Goal: Use online tool/utility

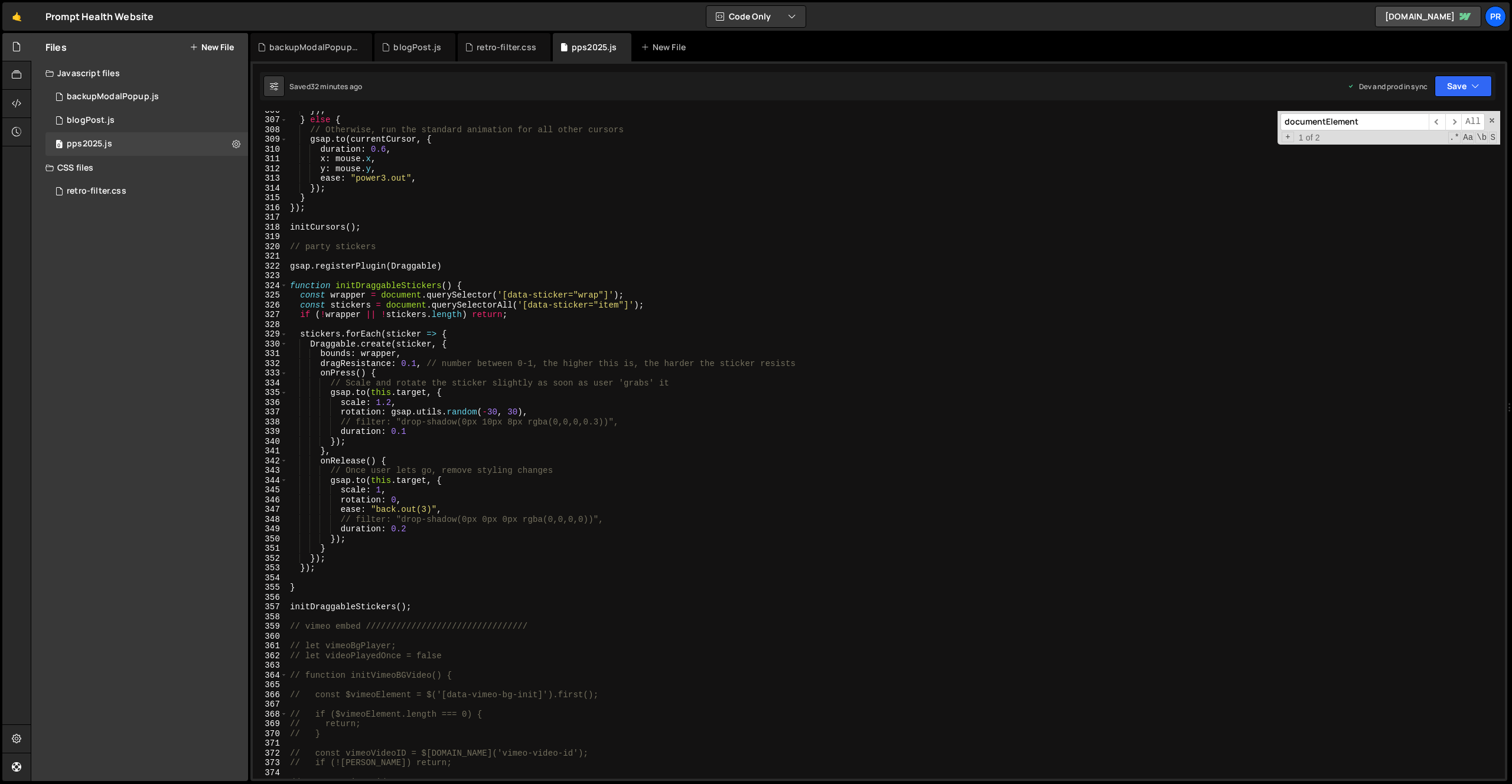
scroll to position [2916, 0]
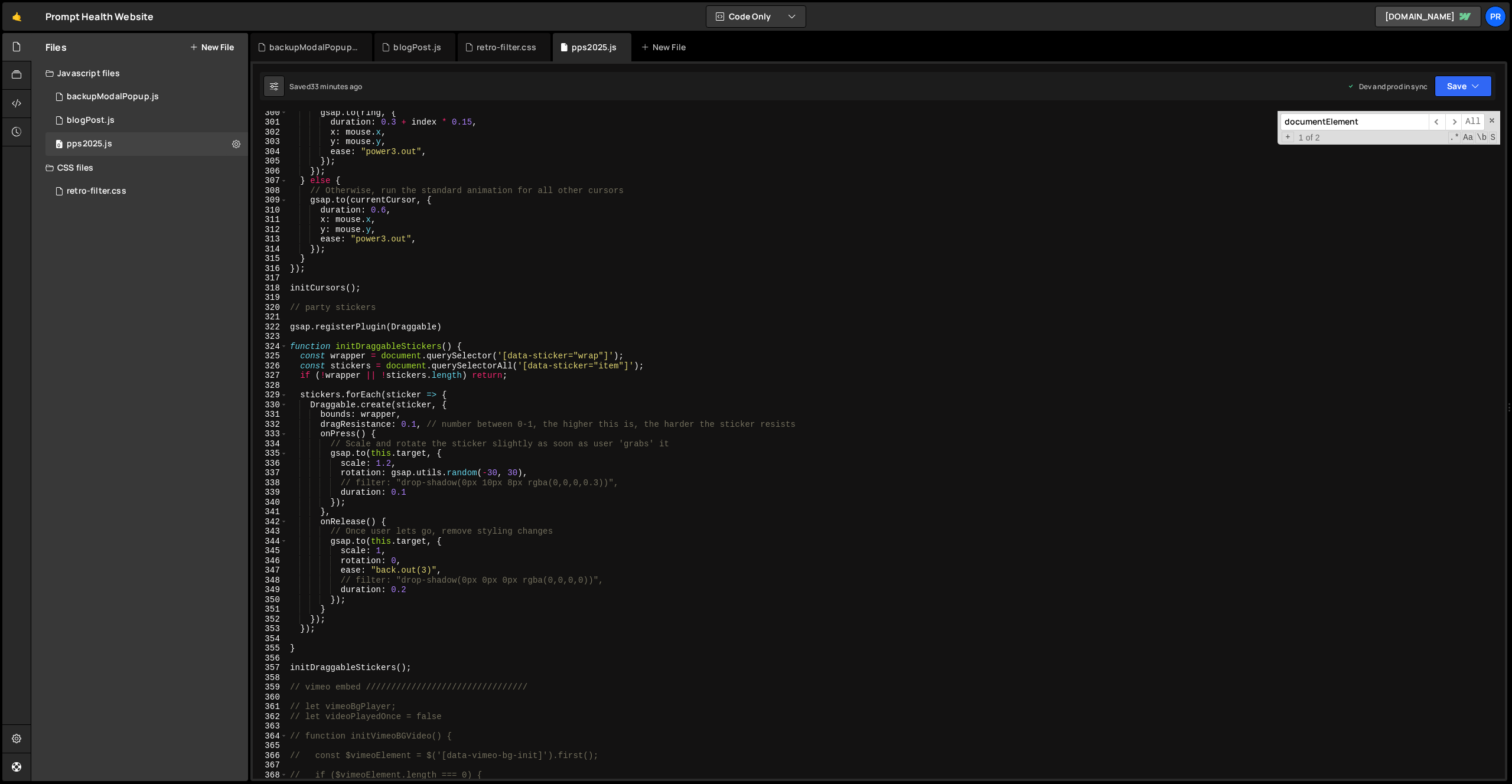
type textarea "dragResistance: 0.1, // number between 0-1, the higher this is, the harder the …"
click at [835, 426] on div "gsap . to ( ring , { duration : 0.3 + index * 0.15 , x : mouse . x , y : mouse …" at bounding box center [894, 451] width 1213 height 688
click at [328, 434] on div "gsap . to ( ring , { duration : 0.3 + index * 0.15 , x : mouse . x , y : mouse …" at bounding box center [894, 451] width 1213 height 688
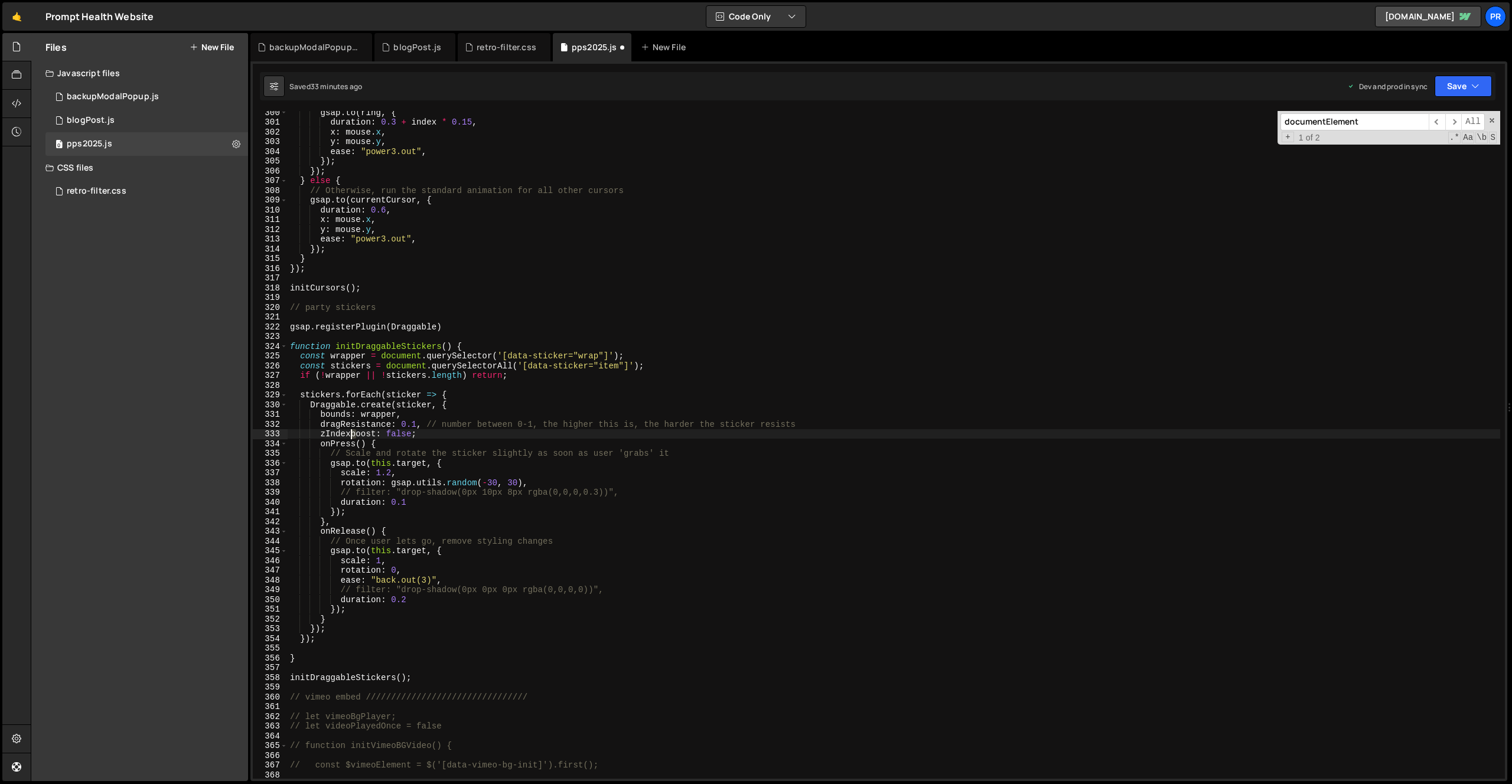
click at [352, 434] on div "gsap . to ( ring , { duration : 0.3 + index * 0.15 , x : mouse . x , y : mouse …" at bounding box center [894, 451] width 1213 height 688
click at [521, 431] on div "gsap . to ( ring , { duration : 0.3 + index * 0.15 , x : mouse . x , y : mouse …" at bounding box center [894, 451] width 1213 height 688
drag, startPoint x: 1486, startPoint y: 82, endPoint x: 1479, endPoint y: 95, distance: 14.8
click at [1486, 82] on button "Save" at bounding box center [1463, 85] width 57 height 21
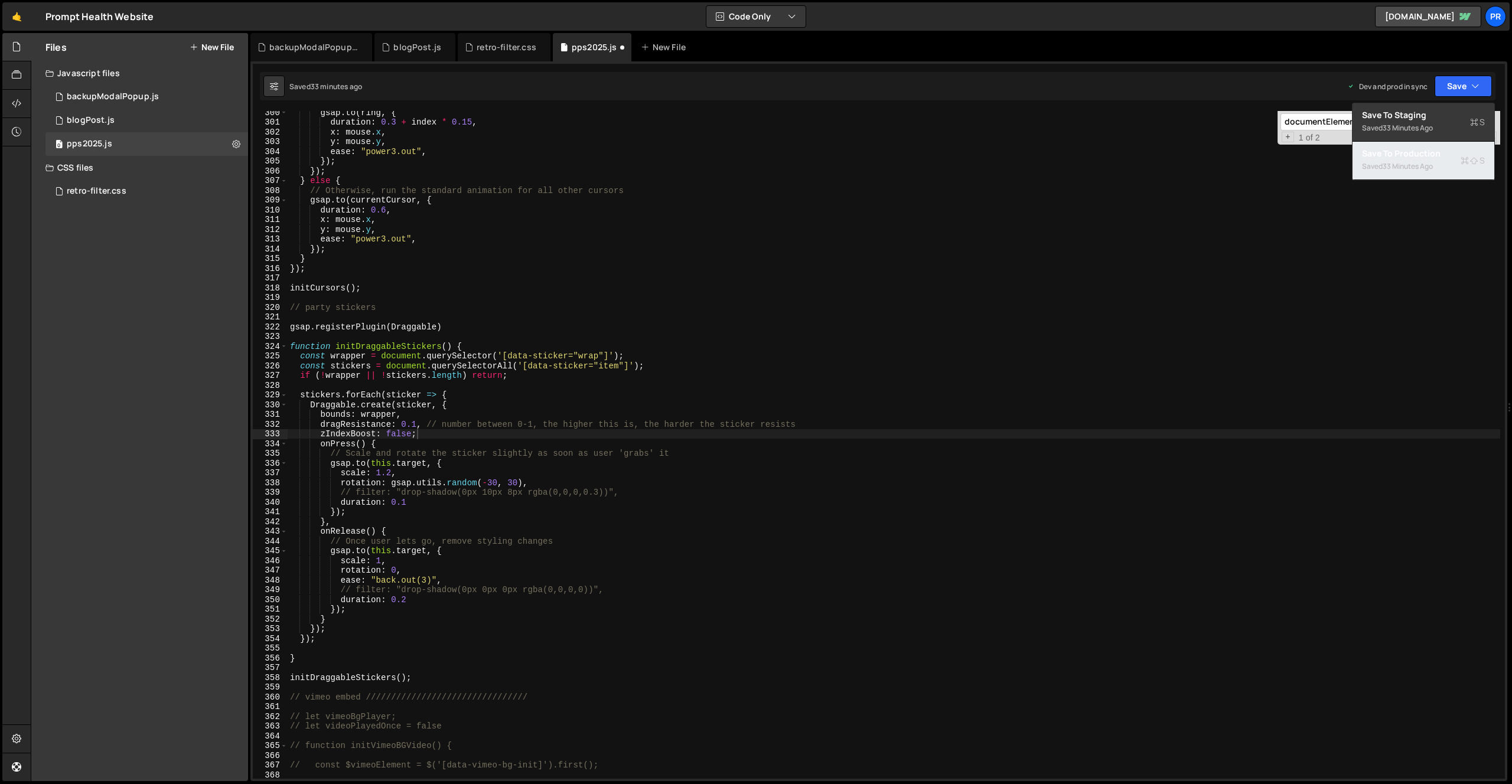
click at [1432, 154] on div "Save to Production S" at bounding box center [1424, 153] width 123 height 12
click at [434, 431] on div "gsap . to ( ring , { duration : 0.3 + index * 0.15 , x : mouse . x , y : mouse …" at bounding box center [894, 451] width 1213 height 688
click at [1465, 84] on button "Save" at bounding box center [1463, 85] width 57 height 21
click at [1428, 162] on div "33 minutes ago" at bounding box center [1408, 166] width 51 height 10
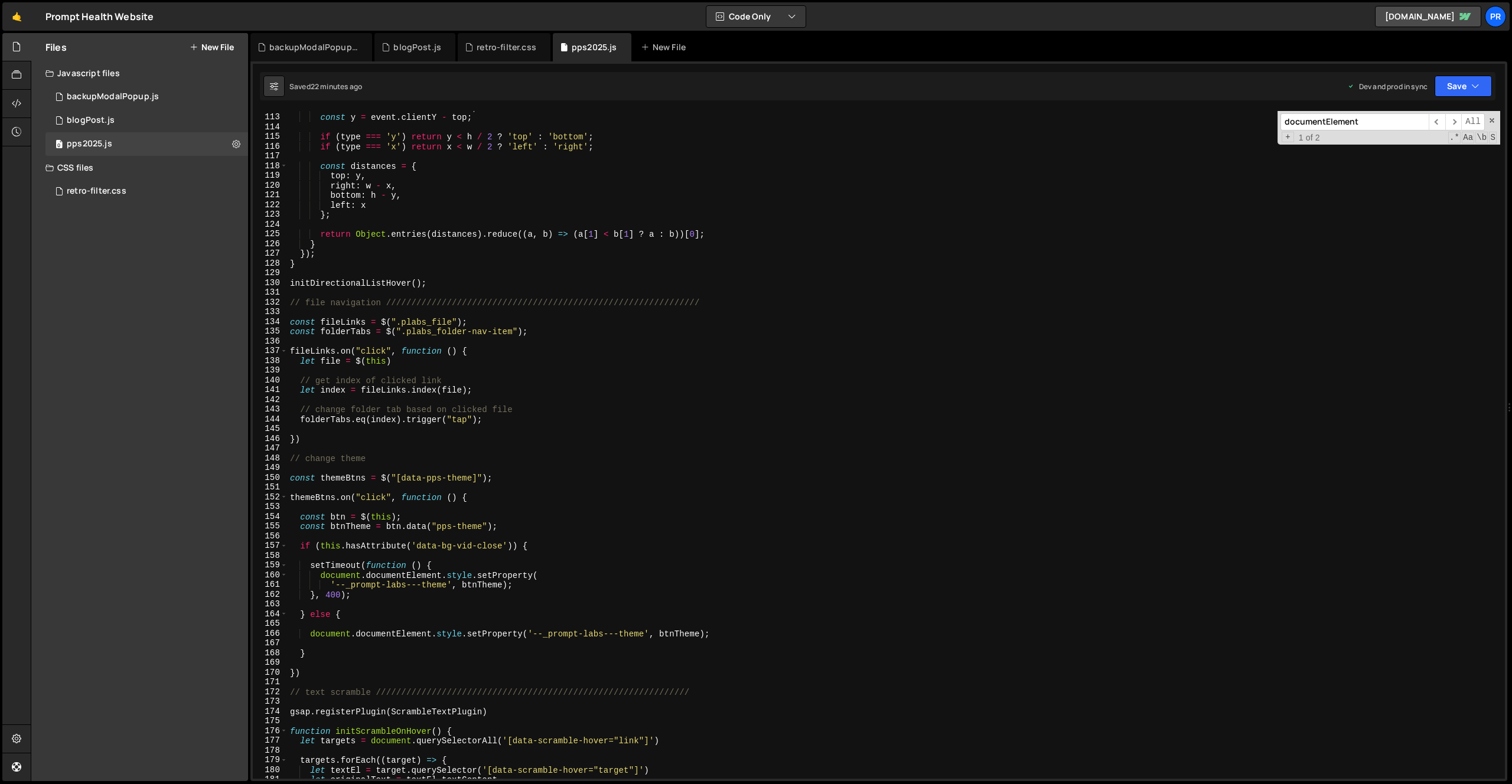
scroll to position [1090, 0]
type textarea "}"
click at [319, 651] on div "const x = event . clientX - left ; const y = event . clientY - top ; if ( type …" at bounding box center [894, 446] width 1213 height 688
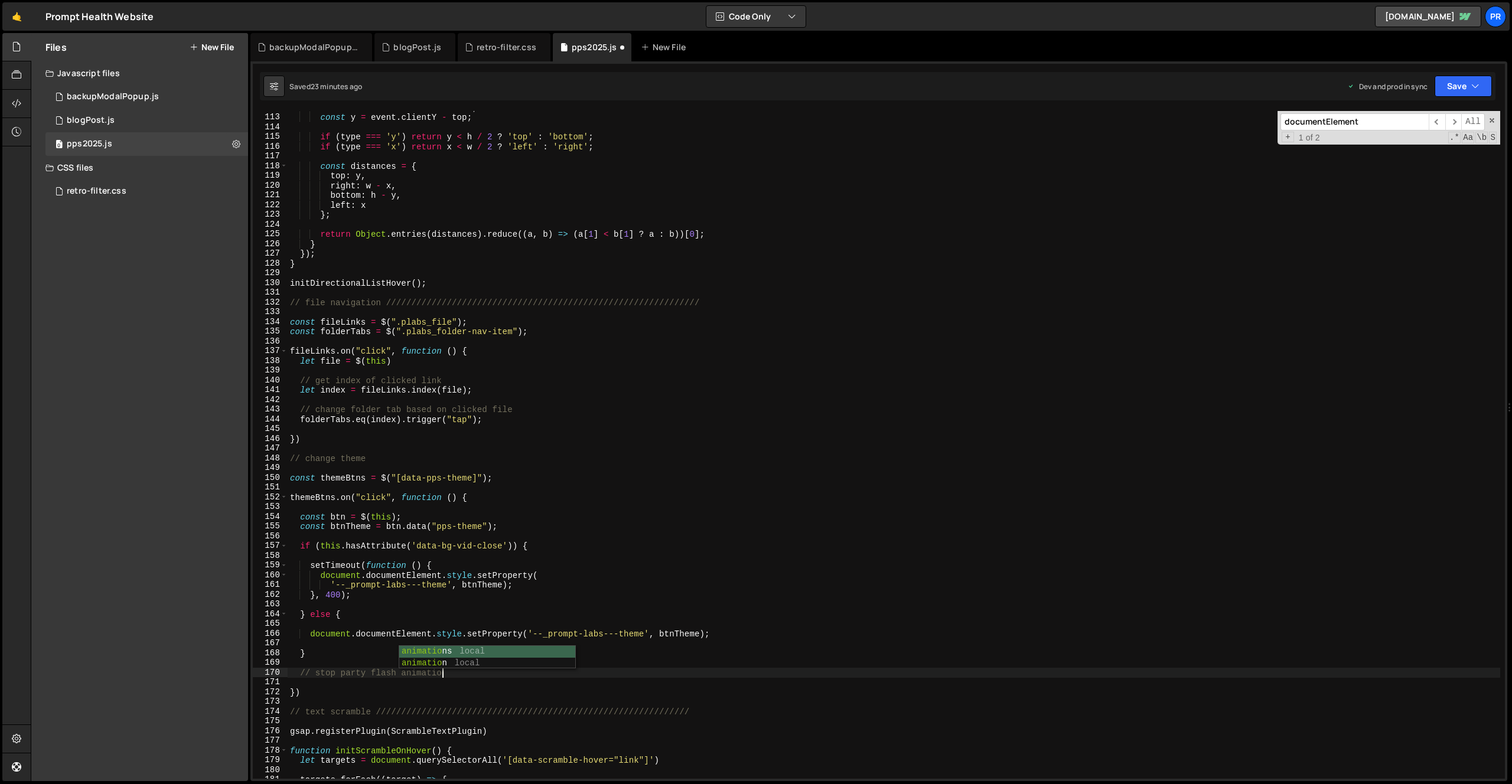
scroll to position [0, 10]
click at [486, 616] on div "const x = event . clientX - left ; const y = event . clientY - top ; if ( type …" at bounding box center [894, 446] width 1213 height 688
click at [459, 678] on div "const x = event . clientX - left ; const y = event . clientY - top ; if ( type …" at bounding box center [894, 446] width 1213 height 688
click at [328, 674] on div "const x = event . clientX - left ; const y = event . clientY - top ; if ( type …" at bounding box center [894, 446] width 1213 height 688
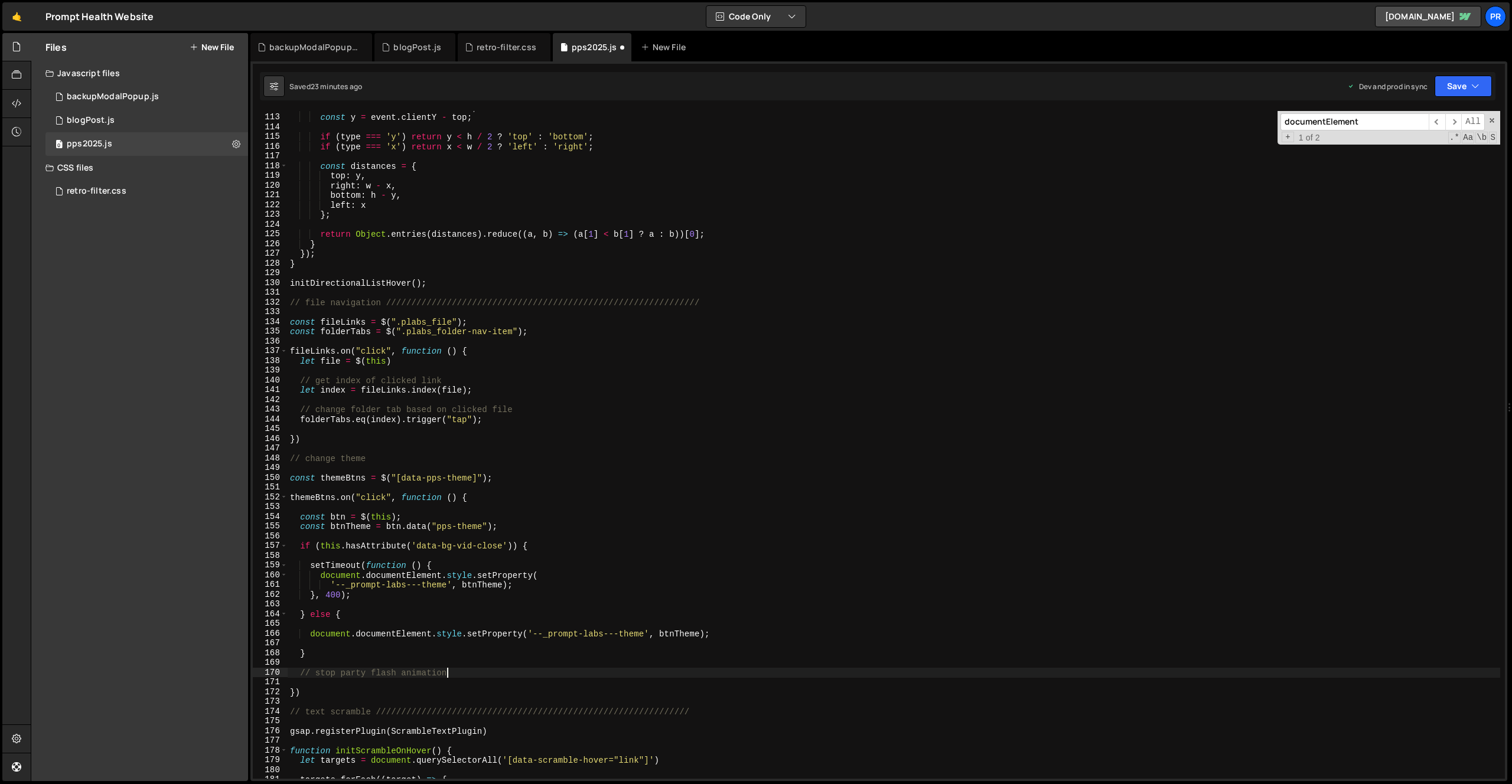
click at [328, 674] on div "const x = event . clientX - left ; const y = event . clientY - top ; if ( type …" at bounding box center [894, 446] width 1213 height 688
type textarea "// control party flash animation"
click at [486, 670] on div "const x = event . clientX - left ; const y = event . clientY - top ; if ( type …" at bounding box center [894, 446] width 1213 height 688
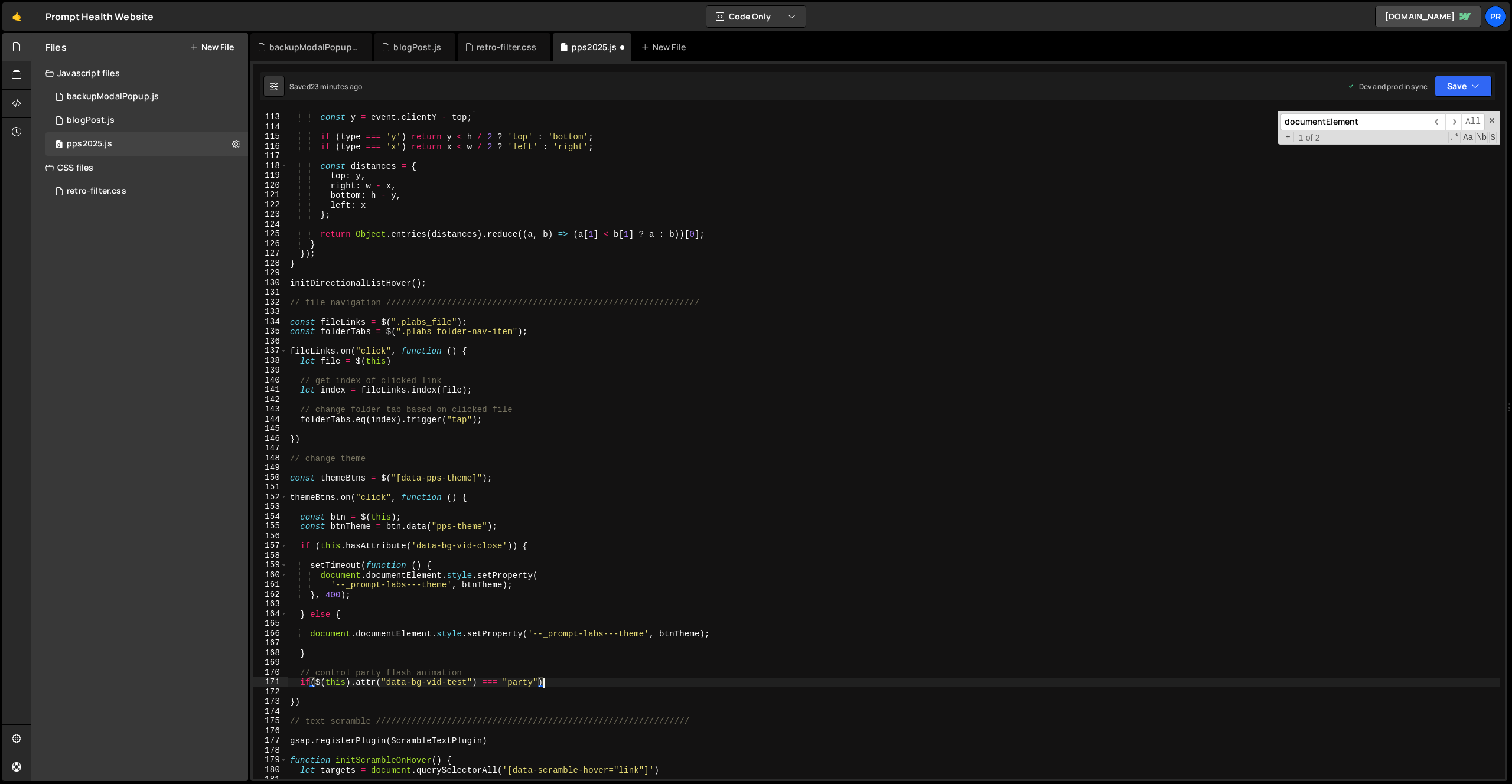
type textarea "if($(this).attr("data-bg-vid-test") === "party"){"
paste textarea "pLabs_unstable_wrapper"
type textarea "pLabs_unstable_wrapper"
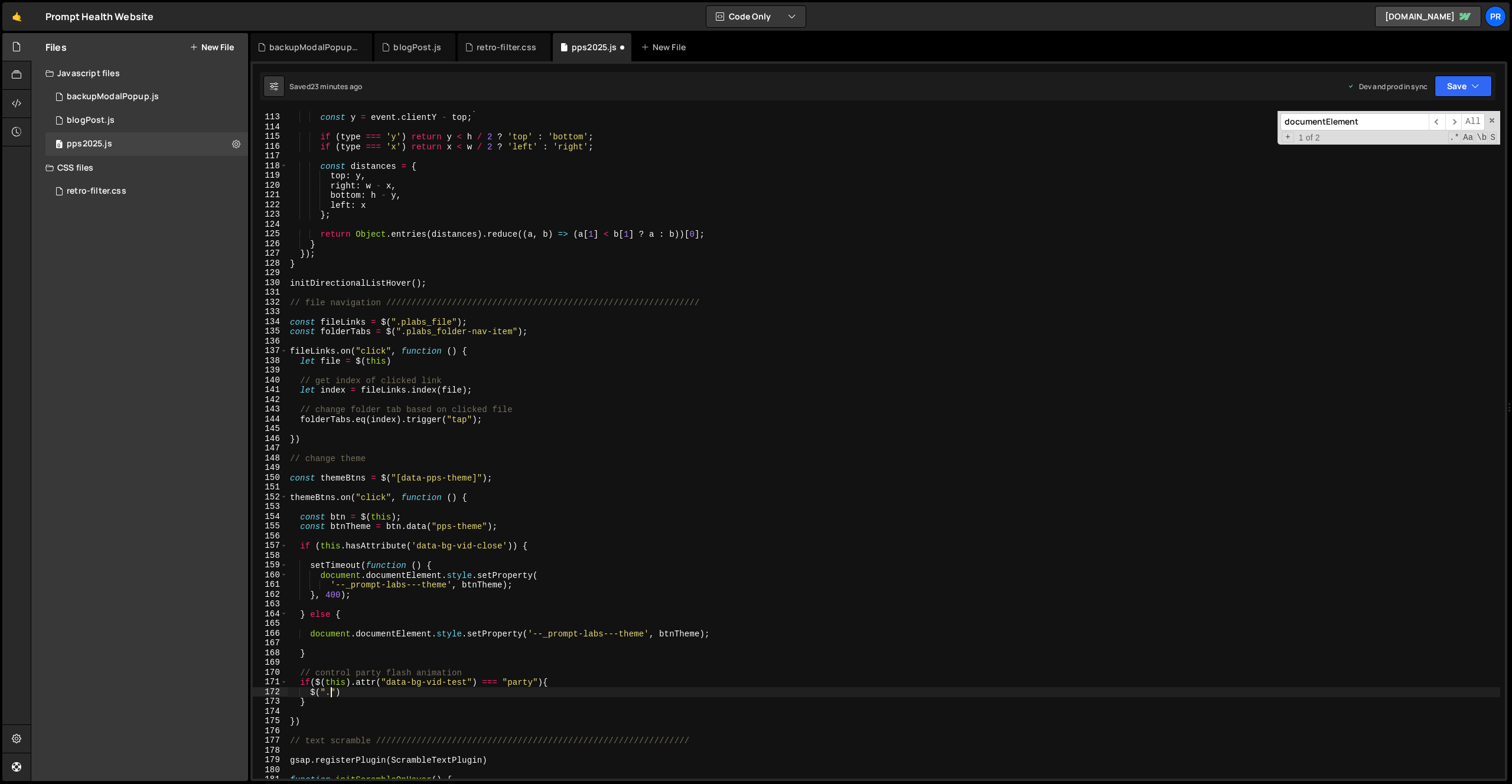
paste textarea "pLabs_unstable_wrapper""
click at [623, 690] on div "const x = event . clientX - left ; const y = event . clientY - top ; if ( type …" at bounding box center [894, 446] width 1213 height 688
type textarea "$(".pLabs_unstable_wrapper").removeClass("start-[MEDICAL_DATA]");"
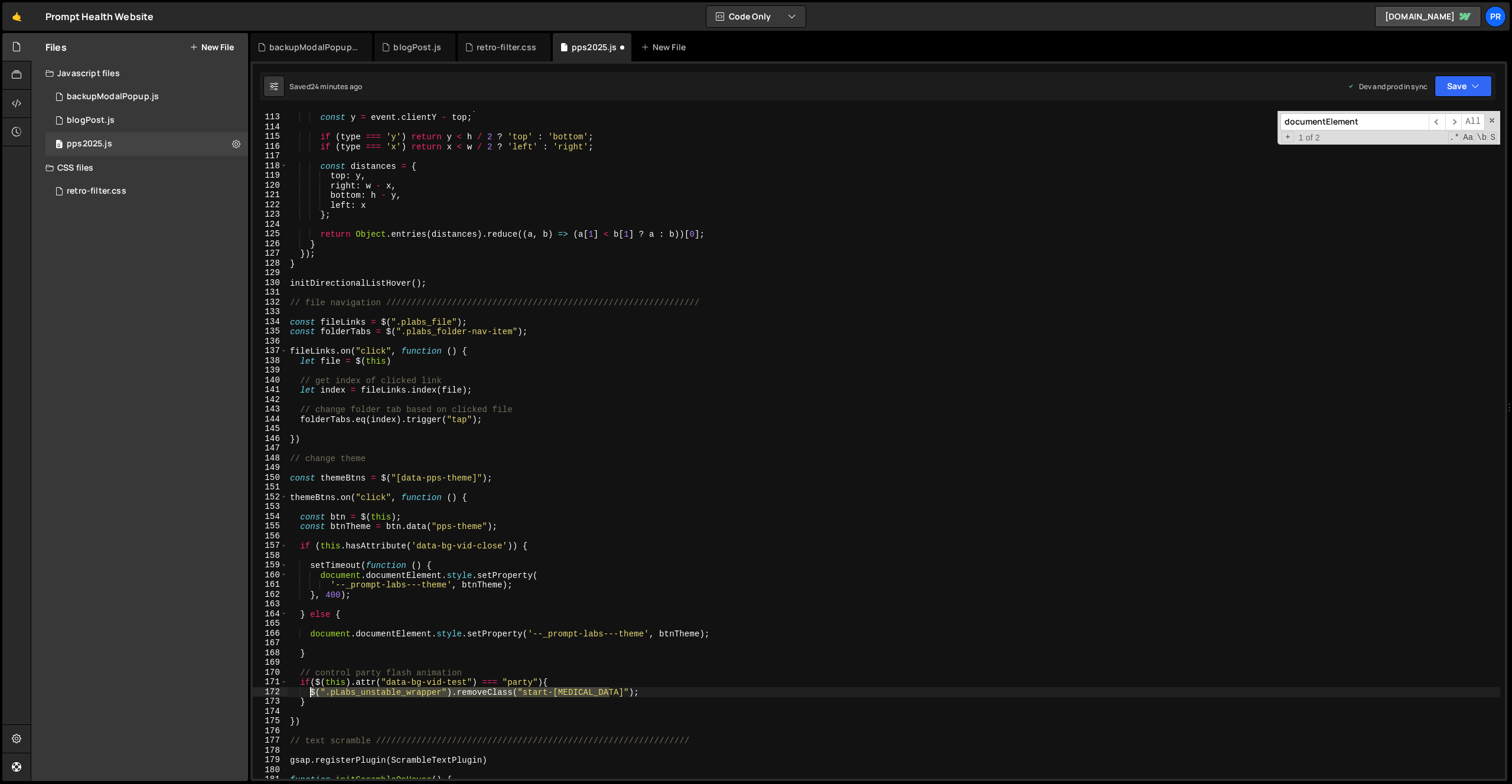
drag, startPoint x: 619, startPoint y: 693, endPoint x: 311, endPoint y: 696, distance: 308.0
click at [311, 696] on div "const x = event . clientX - left ; const y = event . clientY - top ; if ( type …" at bounding box center [894, 446] width 1213 height 688
click at [344, 701] on div "const x = event . clientX - left ; const y = event . clientY - top ; if ( type …" at bounding box center [894, 446] width 1213 height 688
drag, startPoint x: 458, startPoint y: 692, endPoint x: 488, endPoint y: 689, distance: 30.1
click at [488, 689] on div "const x = event . clientX - left ; const y = event . clientY - top ; if ( type …" at bounding box center [894, 446] width 1213 height 688
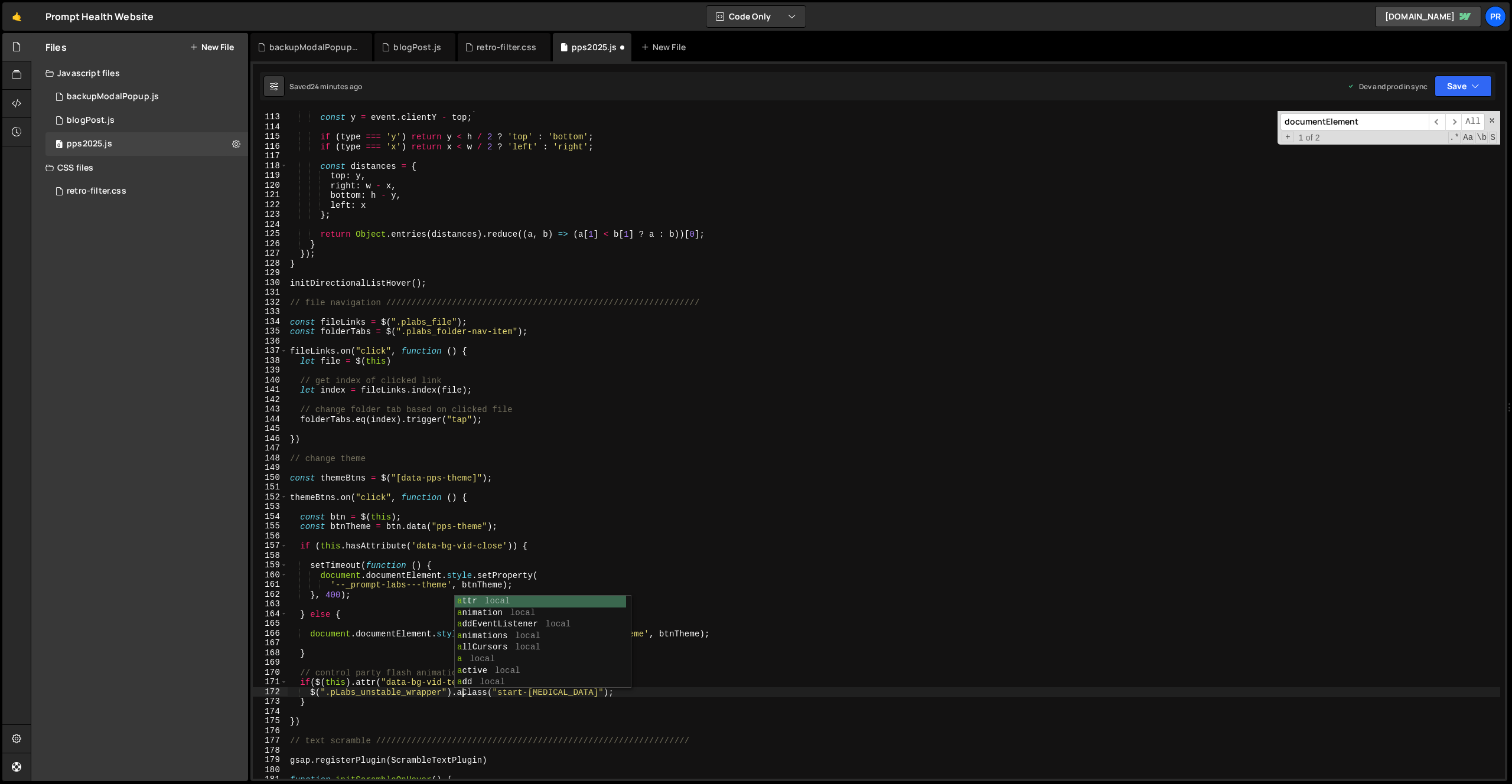
type textarea "$(".pLabs_unstable_wrapper").addClass("start-[MEDICAL_DATA]");"
click at [387, 707] on div "const x = event . clientX - left ; const y = event . clientY - top ; if ( type …" at bounding box center [894, 446] width 1213 height 688
click at [371, 699] on div "const x = event . clientX - left ; const y = event . clientY - top ; if ( type …" at bounding box center [894, 446] width 1213 height 688
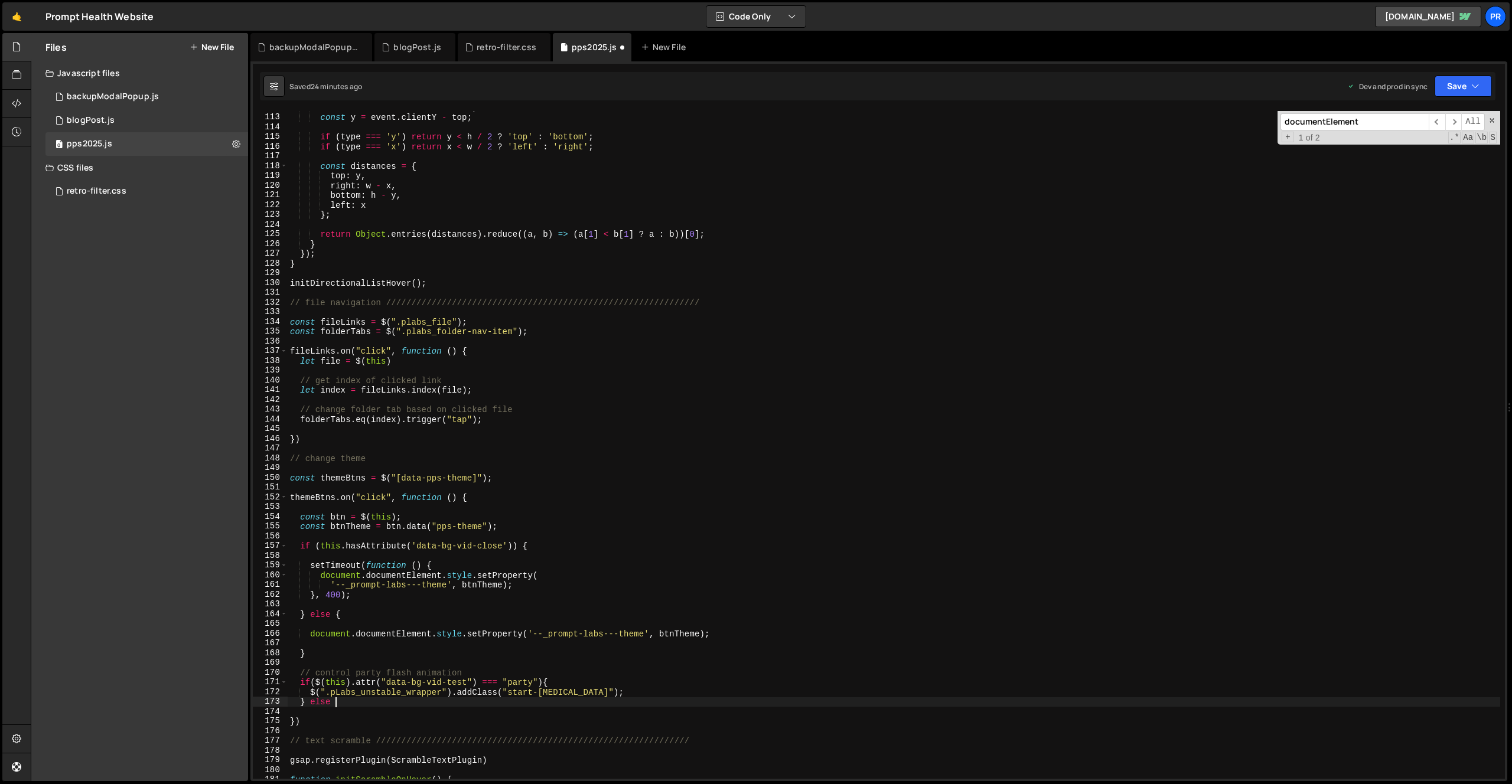
type textarea "} else {"
paste textarea "$(".pLabs_unstable_wrapper").removeClass("start-[MEDICAL_DATA]");"
click at [655, 707] on div "const x = event . clientX - left ; const y = event . clientY - top ; if ( type …" at bounding box center [894, 446] width 1213 height 688
click at [367, 702] on div "const x = event . clientX - left ; const y = event . clientY - top ; if ( type …" at bounding box center [894, 446] width 1213 height 688
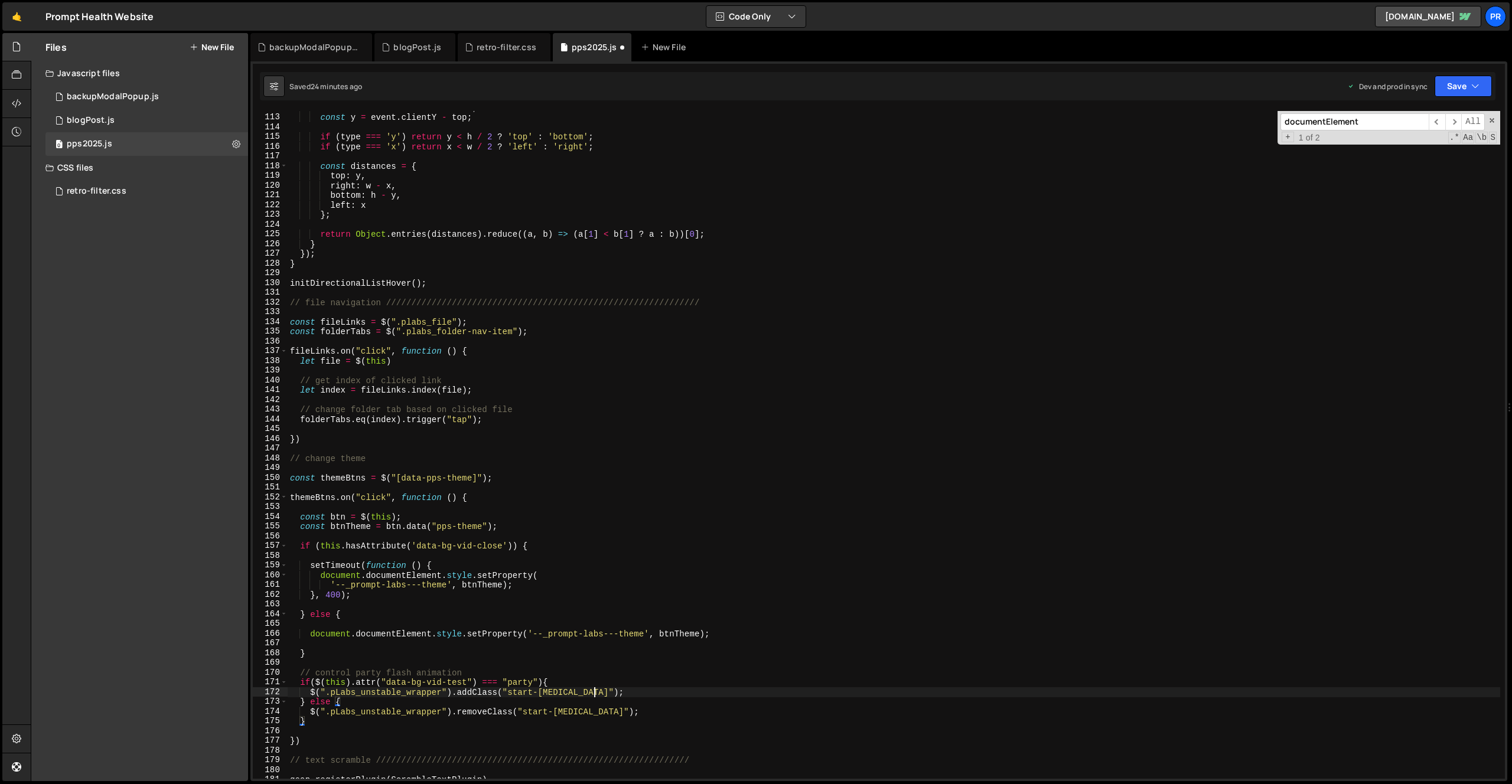
click at [610, 694] on div "const x = event . clientX - left ; const y = event . clientY - top ; if ( type …" at bounding box center [894, 446] width 1213 height 688
click at [354, 700] on div "const x = event . clientX - left ; const y = event . clientY - top ; if ( type …" at bounding box center [894, 446] width 1213 height 688
type textarea "} else {"
click at [348, 728] on div "const x = event . clientX - left ; const y = event . clientY - top ; if ( type …" at bounding box center [894, 446] width 1213 height 688
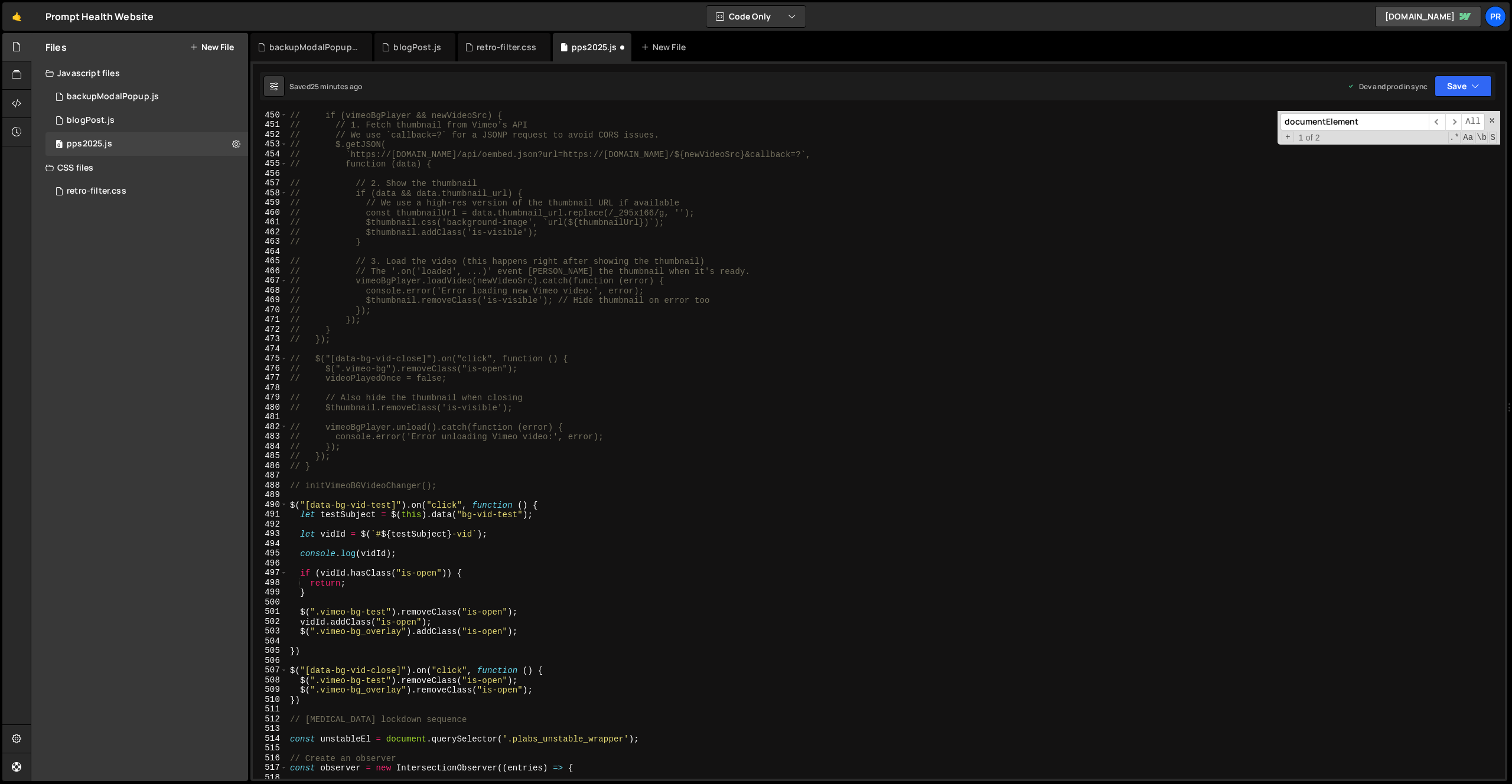
scroll to position [4615, 0]
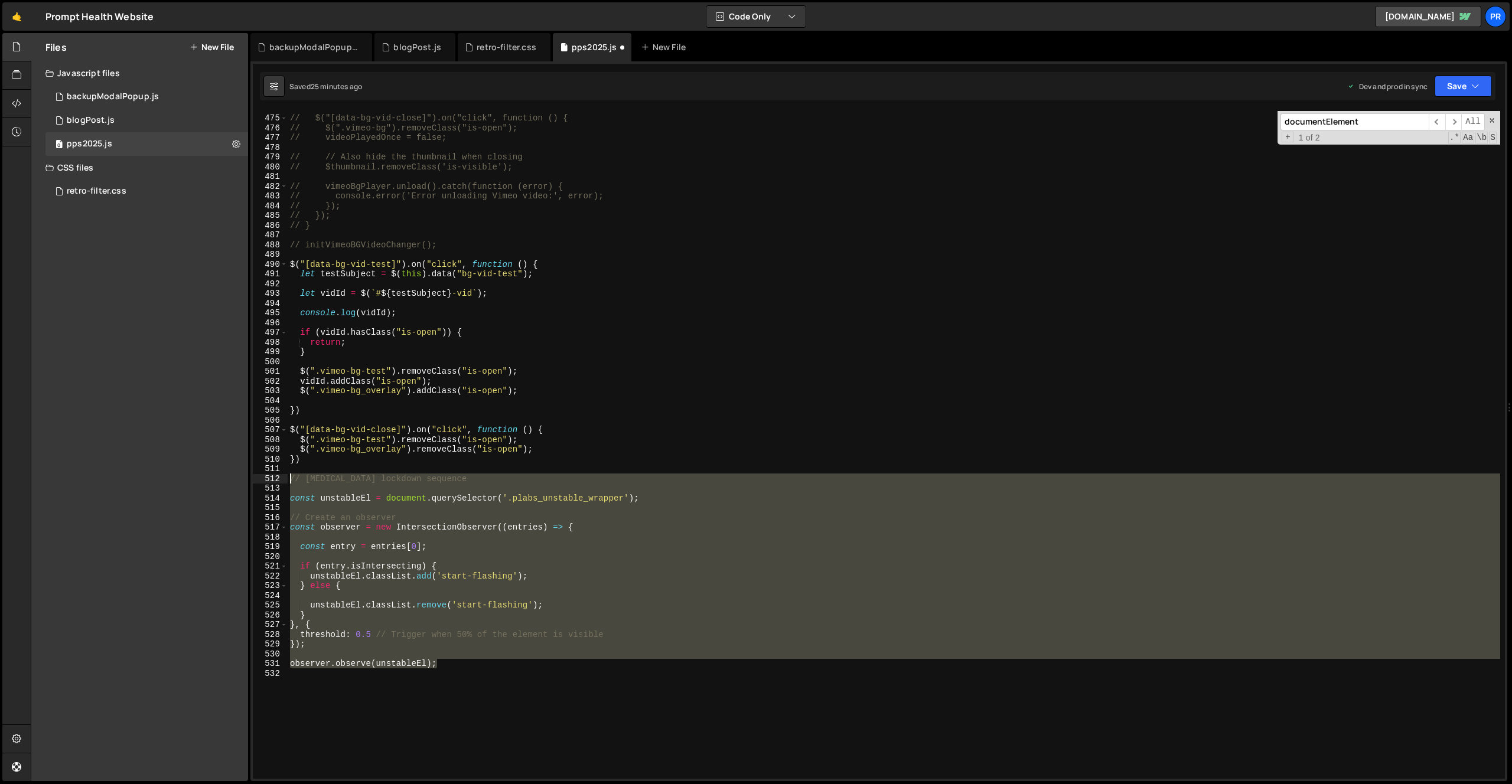
drag, startPoint x: 451, startPoint y: 666, endPoint x: 259, endPoint y: 476, distance: 270.1
click at [259, 476] on div "474 475 476 477 478 479 480 481 482 483 484 485 486 487 488 489 490 491 492 493…" at bounding box center [878, 444] width 1252 height 667
type textarea "// [MEDICAL_DATA] lockdown sequence"
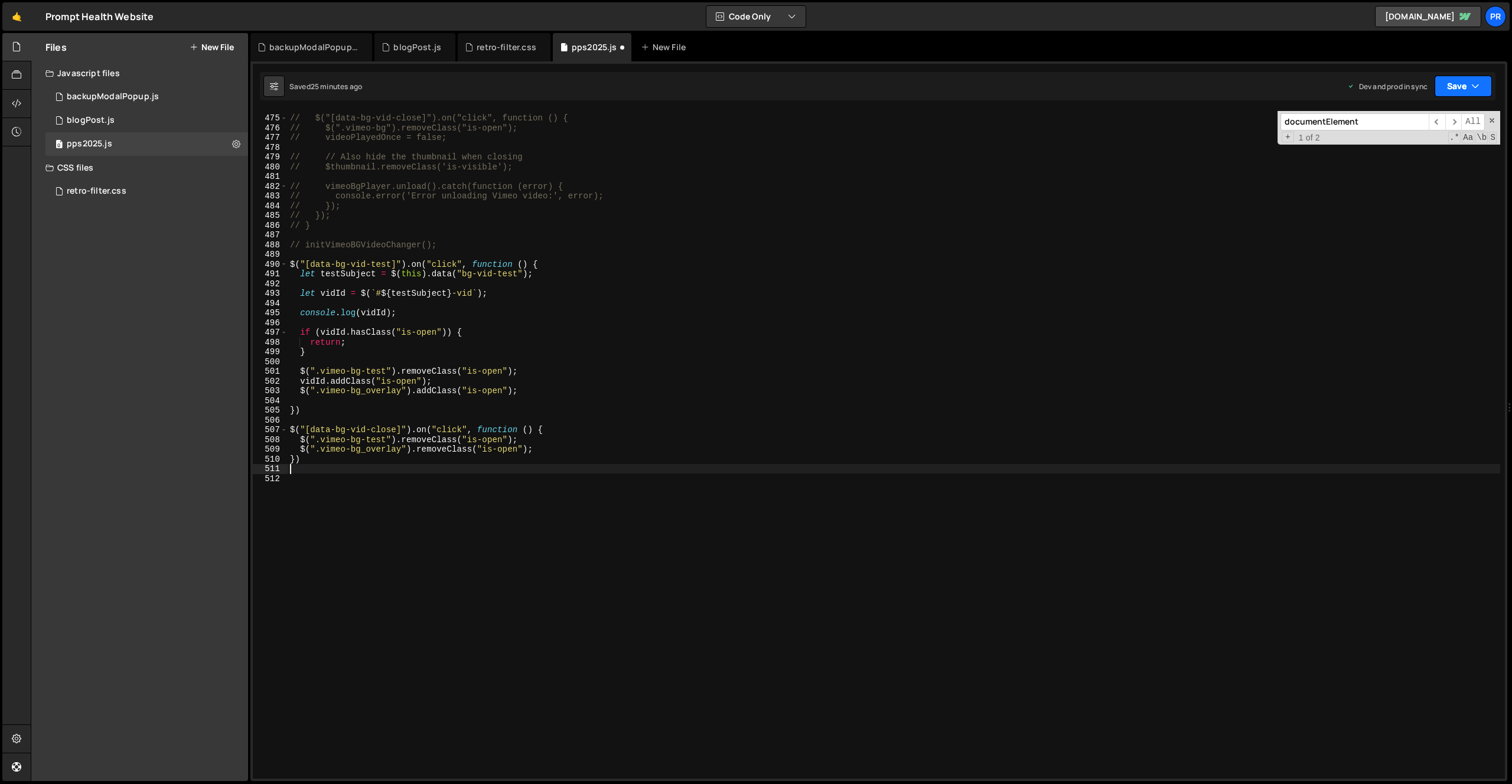
click at [1485, 77] on button "Save" at bounding box center [1463, 85] width 57 height 21
click at [1423, 152] on div "Save to Production S" at bounding box center [1424, 153] width 123 height 12
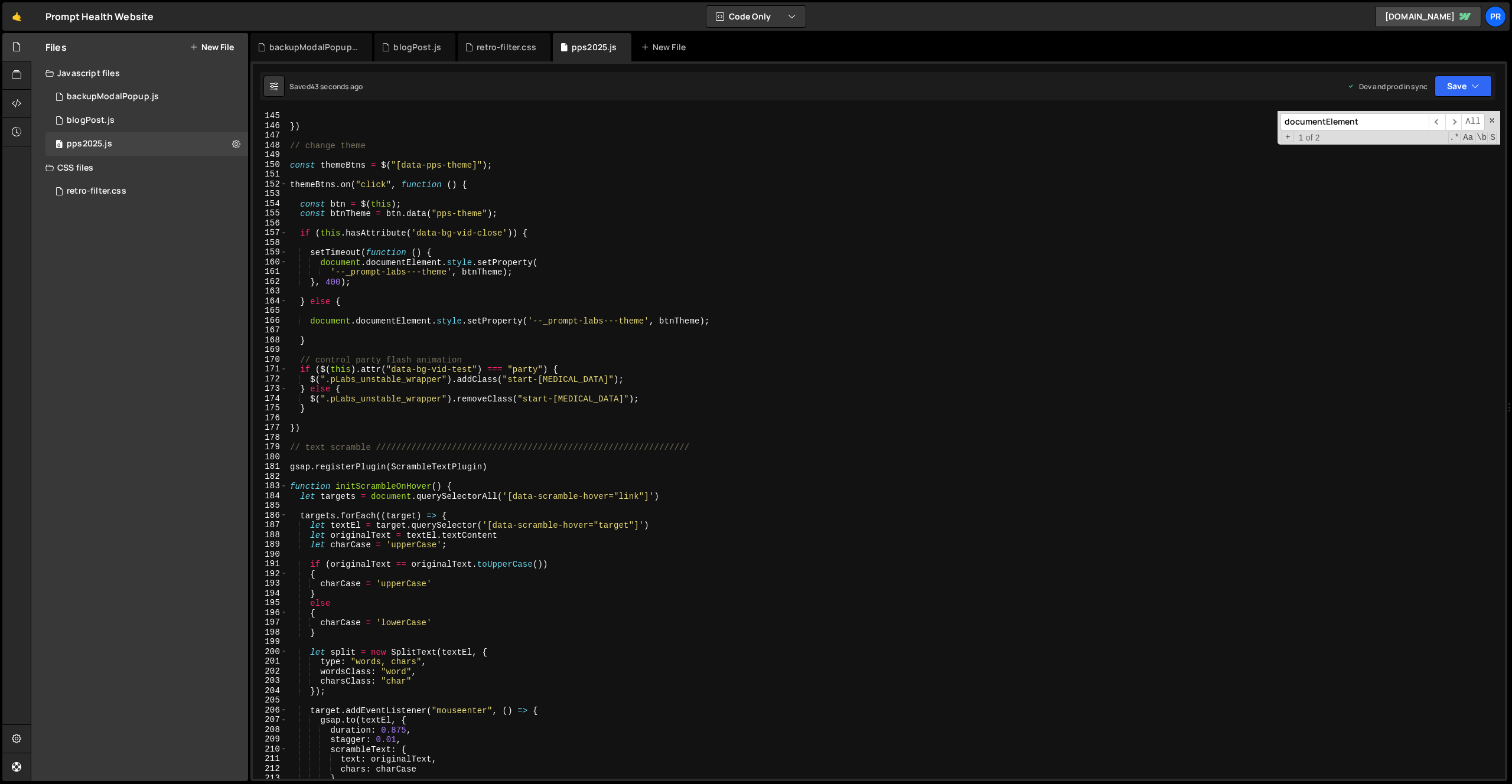
scroll to position [1322, 0]
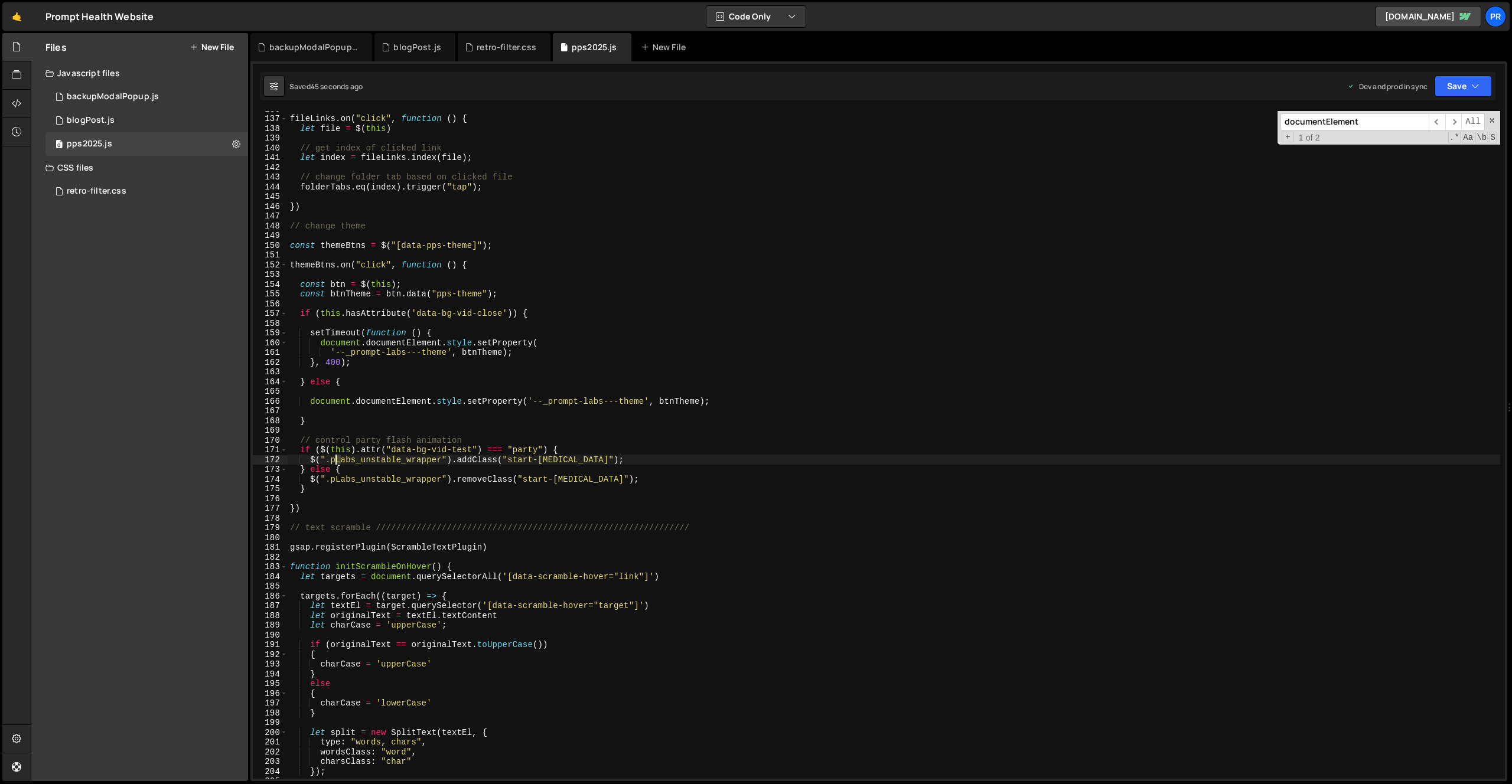
click at [336, 458] on div "fileLinks . on ( "click" , function ( ) { let file = $ ( this ) // get index of…" at bounding box center [894, 447] width 1213 height 688
click at [306, 482] on div "fileLinks . on ( "click" , function ( ) { let file = $ ( this ) // get index of…" at bounding box center [894, 447] width 1213 height 688
click at [337, 479] on div "fileLinks . on ( "click" , function ( ) { let file = $ ( this ) // get index of…" at bounding box center [894, 447] width 1213 height 688
click at [594, 437] on div "fileLinks . on ( "click" , function ( ) { let file = $ ( this ) // get index of…" at bounding box center [894, 447] width 1213 height 688
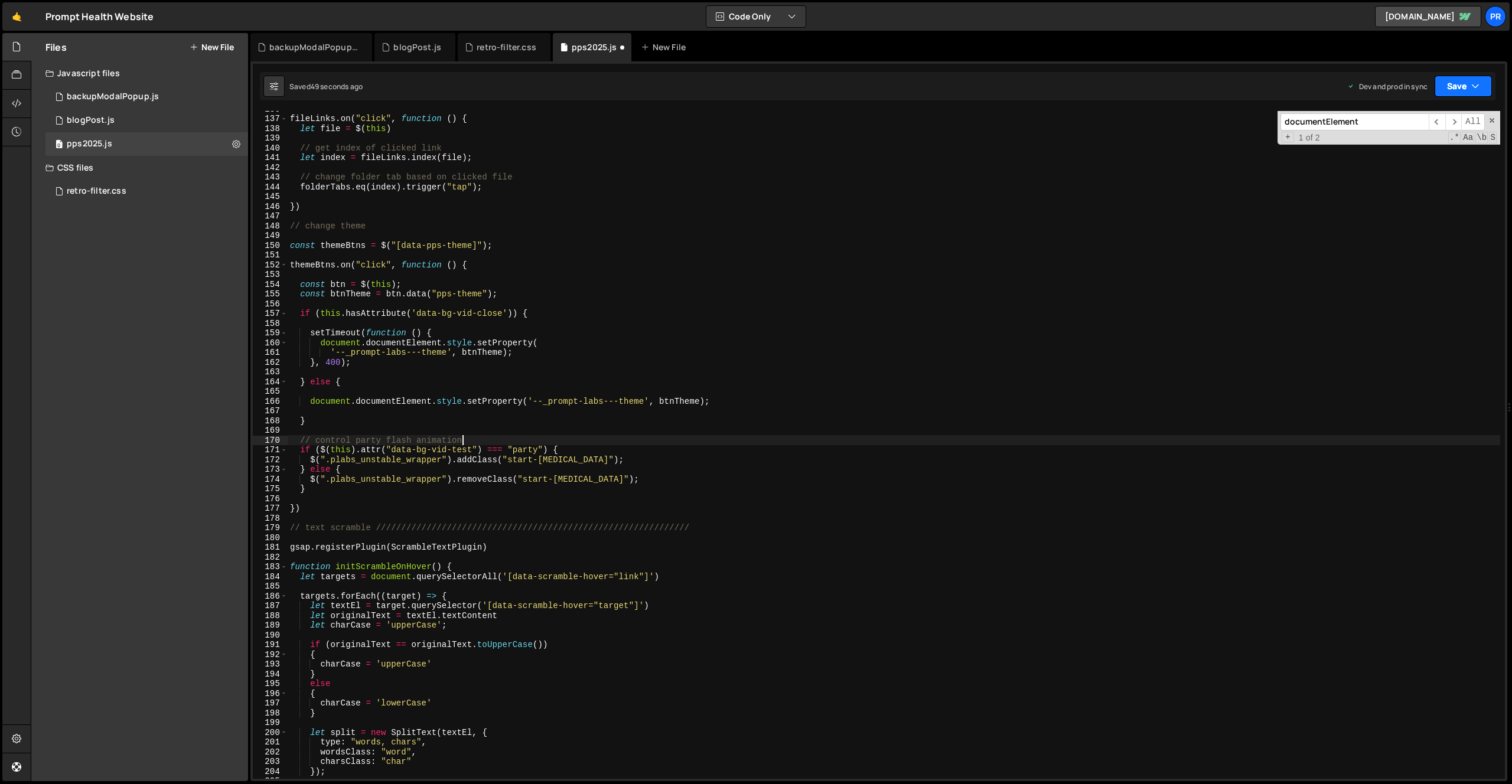
type textarea "// control party flash animation"
click at [1472, 86] on icon "button" at bounding box center [1475, 85] width 8 height 12
click at [1405, 162] on div "48 seconds ago" at bounding box center [1409, 166] width 52 height 10
